Goal: Navigation & Orientation: Find specific page/section

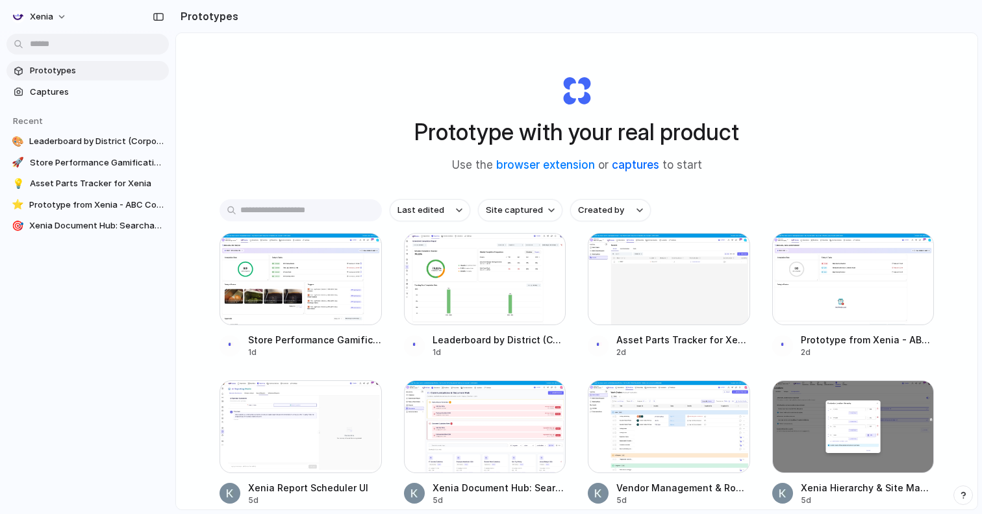
click at [641, 168] on link "captures" at bounding box center [635, 164] width 47 height 13
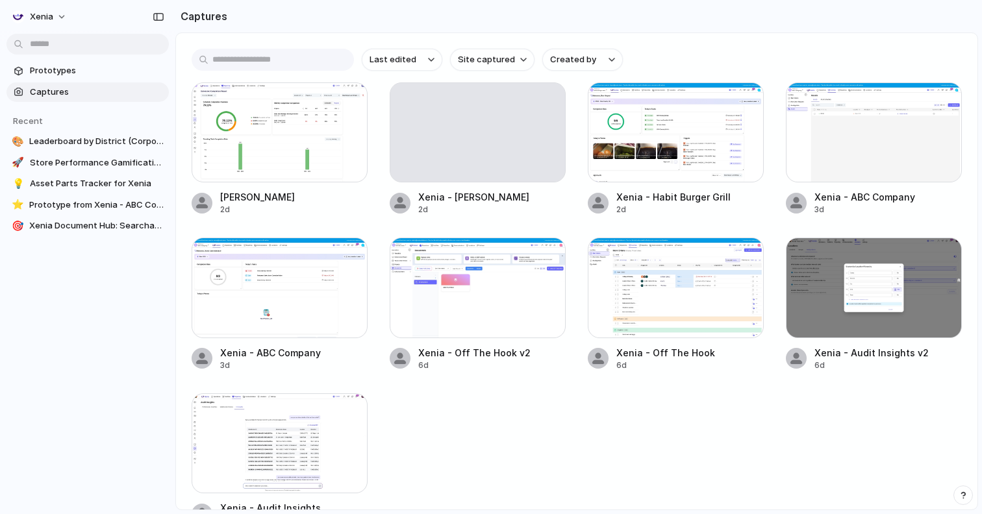
click at [375, 73] on div "Last edited Site captured Created by [PERSON_NAME] 2d Xenia - [PERSON_NAME] 2d …" at bounding box center [577, 271] width 802 height 477
click at [398, 57] on span "Last edited" at bounding box center [393, 59] width 47 height 13
click at [442, 36] on div "Last edited Last created Alphabetical" at bounding box center [491, 257] width 982 height 514
click at [492, 56] on span "Site captured" at bounding box center [486, 59] width 57 height 13
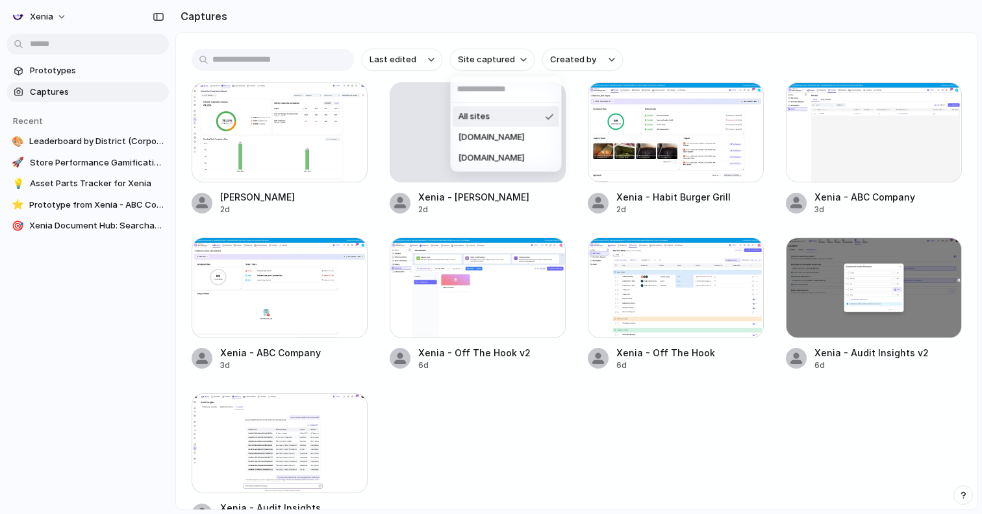
click at [492, 5] on div "All sites [DOMAIN_NAME] [DOMAIN_NAME]" at bounding box center [491, 257] width 982 height 514
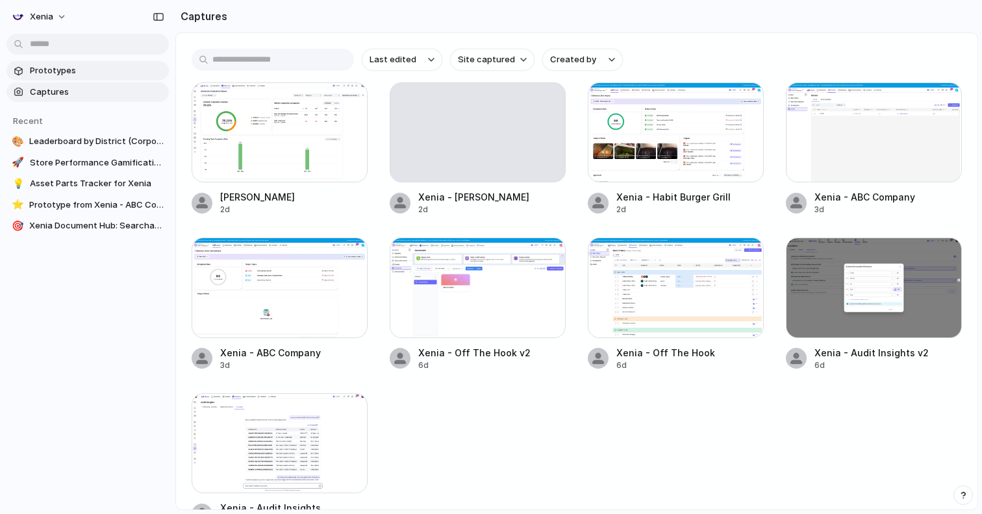
click at [45, 73] on span "Prototypes" at bounding box center [97, 70] width 134 height 13
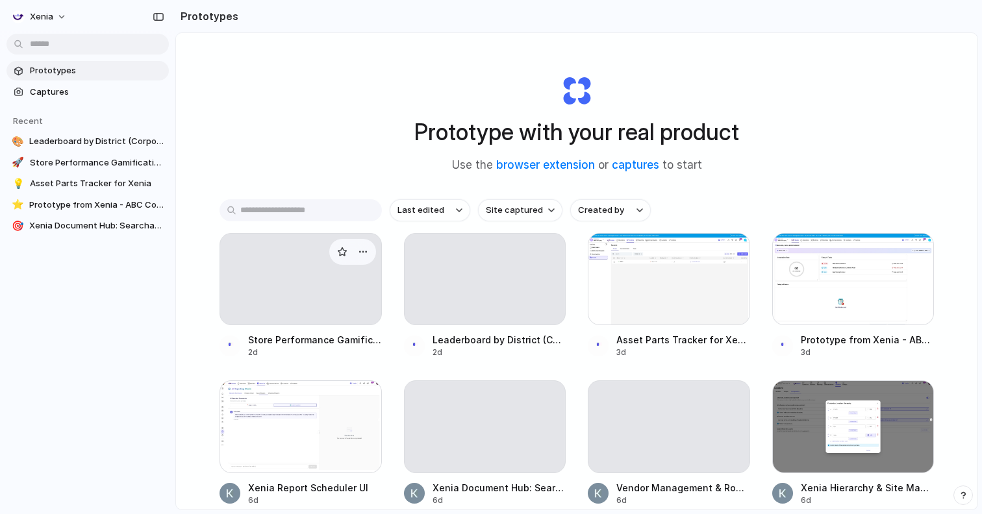
scroll to position [77, 0]
